Goal: Find specific page/section: Find specific page/section

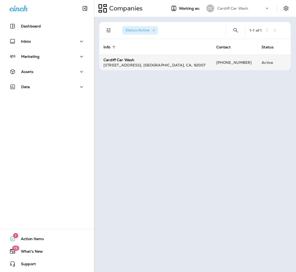
click at [153, 57] on td "[GEOGRAPHIC_DATA] Car Wash [STREET_ADDRESS]" at bounding box center [155, 63] width 113 height 16
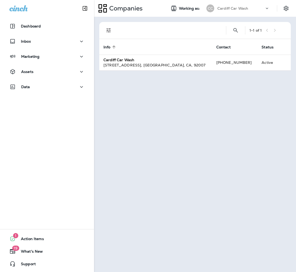
click at [243, 7] on p "Cardiff Car Wash" at bounding box center [233, 8] width 31 height 4
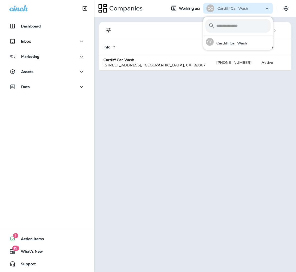
click at [243, 7] on p "Cardiff Car Wash" at bounding box center [233, 8] width 31 height 4
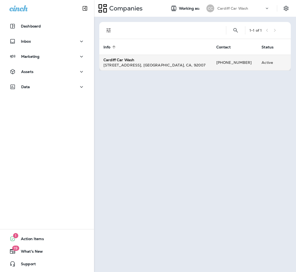
click at [195, 66] on div "[STREET_ADDRESS]" at bounding box center [156, 65] width 105 height 5
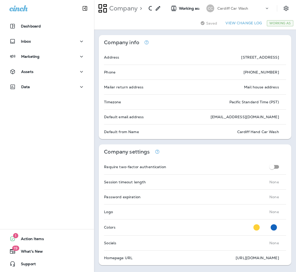
click at [243, 8] on p "Cardiff Car Wash" at bounding box center [233, 8] width 31 height 4
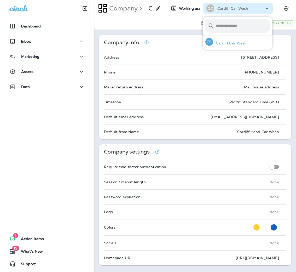
click at [231, 43] on p "Cardiff Car Wash" at bounding box center [229, 43] width 33 height 4
click at [176, 23] on div "Saving Saved View Change Log Working As" at bounding box center [195, 23] width 202 height 13
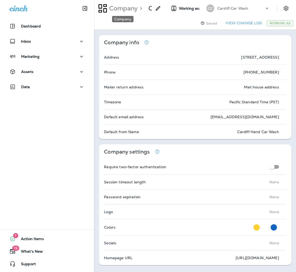
click at [133, 9] on p "Company" at bounding box center [122, 8] width 31 height 8
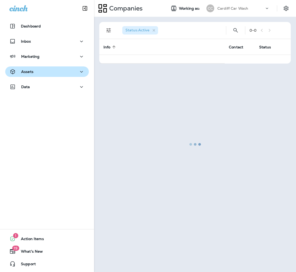
click at [51, 73] on div "Assets" at bounding box center [46, 72] width 75 height 7
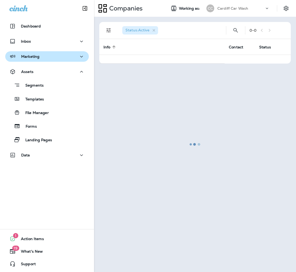
click at [59, 58] on div "Marketing" at bounding box center [46, 56] width 75 height 7
